Goal: Information Seeking & Learning: Find specific fact

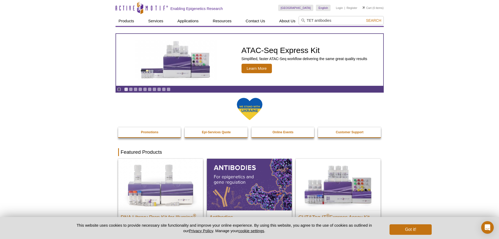
type input "TET antibodies"
click at [364, 18] on button "Search" at bounding box center [373, 20] width 18 height 5
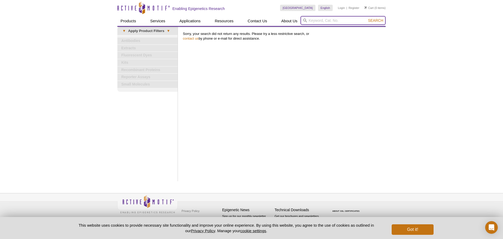
click at [313, 19] on input "search" at bounding box center [342, 20] width 85 height 9
click at [367, 18] on button "Search" at bounding box center [376, 20] width 18 height 5
type input "antibo"
click at [328, 20] on input "search" at bounding box center [342, 20] width 85 height 9
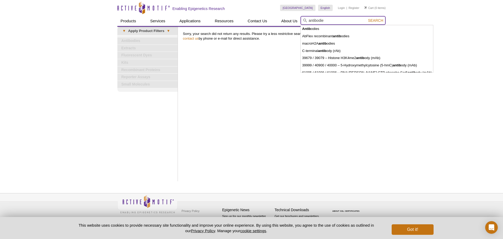
type input "antibodies"
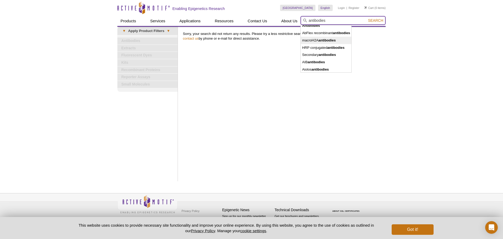
scroll to position [4, 0]
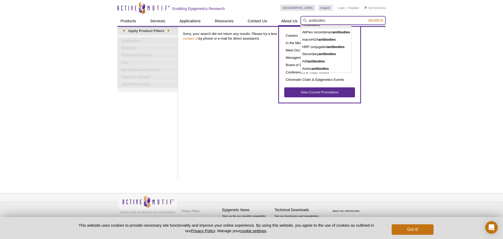
drag, startPoint x: 329, startPoint y: 20, endPoint x: 294, endPoint y: 18, distance: 35.1
click at [294, 18] on div "Products ChIP Assays ChIP Accessory Products ChIP Kits ChIP-Validated Antibodie…" at bounding box center [251, 21] width 268 height 10
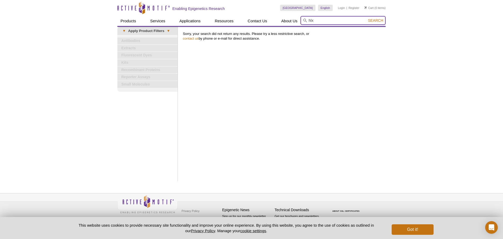
type input "hlx"
click at [371, 22] on span "Search" at bounding box center [375, 20] width 15 height 4
click at [372, 22] on span "Search" at bounding box center [375, 20] width 15 height 4
